Goal: Information Seeking & Learning: Stay updated

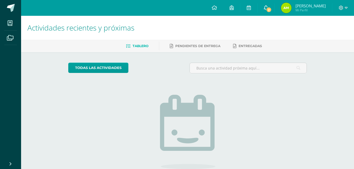
click at [259, 5] on link "2" at bounding box center [265, 8] width 17 height 16
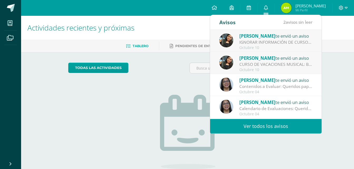
drag, startPoint x: 259, startPoint y: 5, endPoint x: 218, endPoint y: 37, distance: 51.9
click at [218, 37] on div "Amy Martinez te envió un aviso IGNORAR INFORMACIÓN DE CURSOS DE VACACIONES MUSI…" at bounding box center [265, 41] width 111 height 22
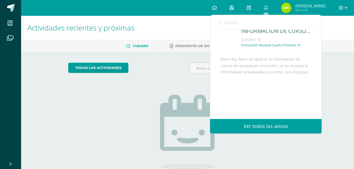
scroll to position [41, 0]
drag, startPoint x: 227, startPoint y: 28, endPoint x: 224, endPoint y: 17, distance: 11.4
click at [224, 17] on link "Avisos" at bounding box center [228, 22] width 19 height 15
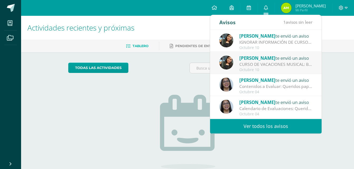
click at [224, 17] on div "Avisos" at bounding box center [227, 22] width 16 height 14
click at [233, 57] on div "Amy Martinez te envió un aviso CURSO DE VACACIONES MUSICAL: Buen dia papitos, a…" at bounding box center [265, 63] width 93 height 17
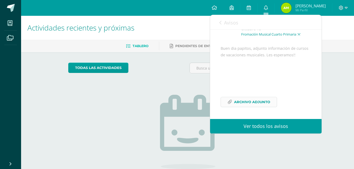
click at [251, 105] on span "Archivo Adjunto" at bounding box center [252, 102] width 36 height 10
click at [227, 30] on div "Amy Martinez te envió un aviso: CURSO DE VACACIONES MUSICAL Octubre 10 Fromació…" at bounding box center [265, 22] width 90 height 38
click at [228, 24] on span "Avisos" at bounding box center [231, 22] width 14 height 6
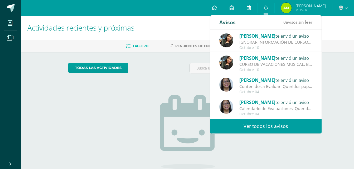
click at [244, 9] on link at bounding box center [248, 8] width 17 height 16
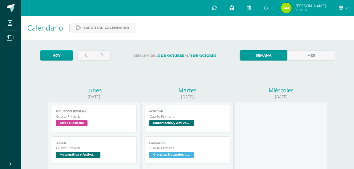
click at [236, 10] on link at bounding box center [231, 8] width 17 height 16
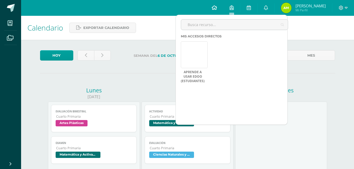
click at [216, 6] on link at bounding box center [214, 8] width 18 height 16
